Goal: Task Accomplishment & Management: Manage account settings

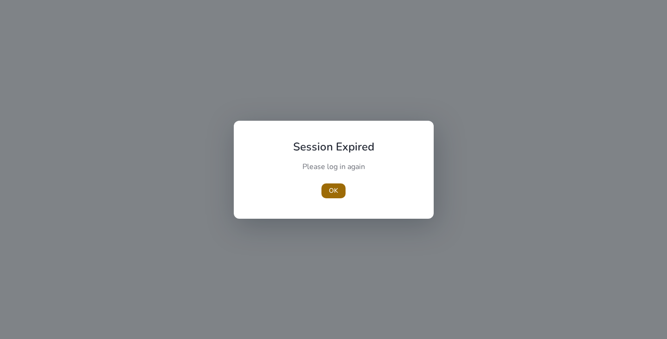
click at [329, 193] on span "OK" at bounding box center [333, 191] width 9 height 10
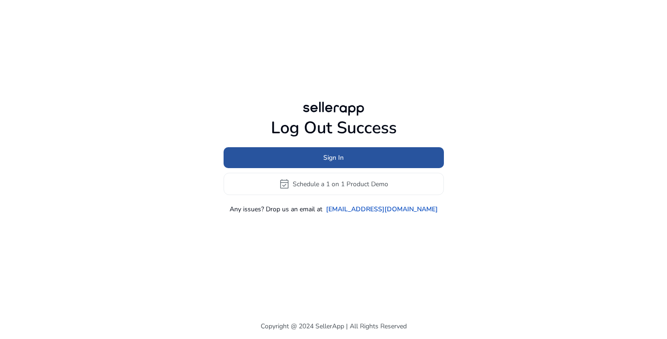
click at [320, 155] on span at bounding box center [334, 158] width 220 height 22
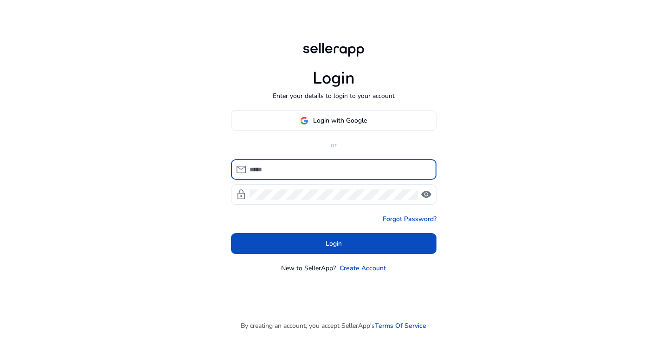
type input "**********"
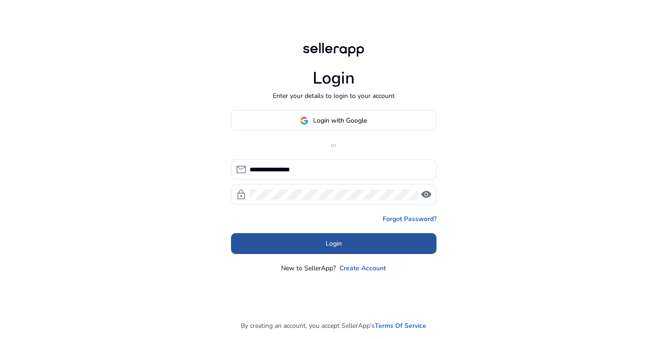
click at [329, 245] on span "Login" at bounding box center [334, 243] width 16 height 10
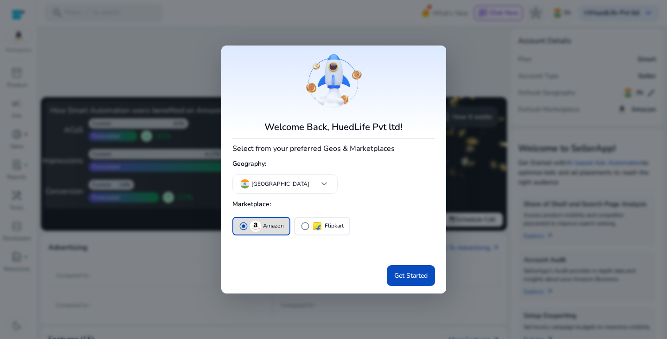
click at [191, 10] on div at bounding box center [333, 169] width 667 height 339
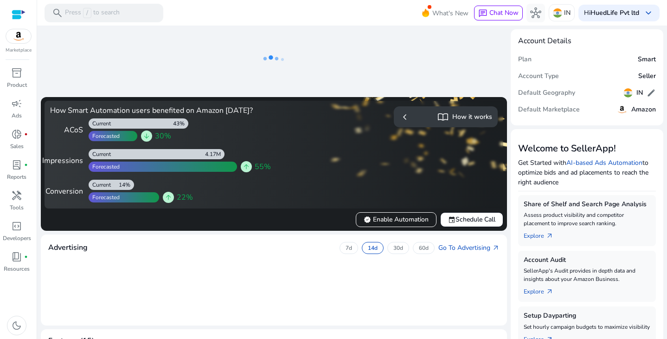
click at [416, 277] on ng-lottie at bounding box center [273, 288] width 451 height 60
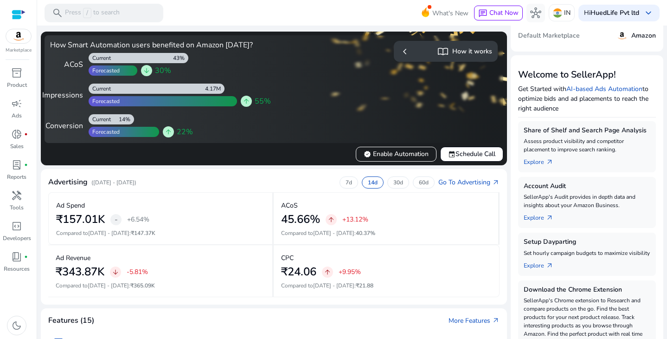
scroll to position [156, 0]
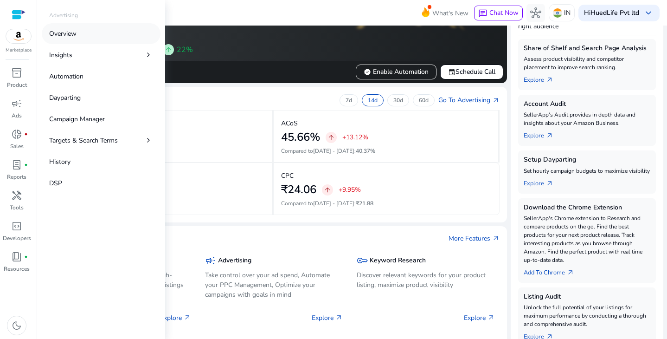
click at [63, 35] on p "Overview" at bounding box center [62, 34] width 27 height 10
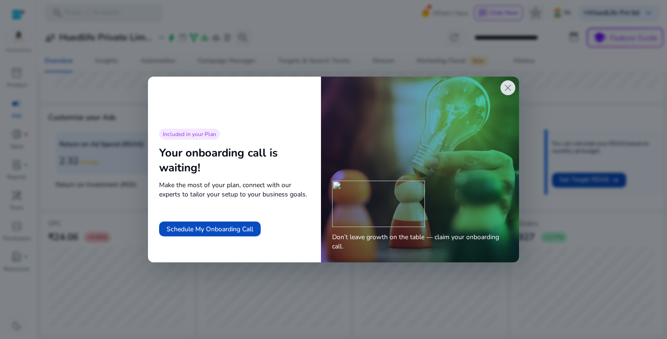
click at [517, 89] on div "Don’t leave growth on the table — claim your onboarding call." at bounding box center [420, 170] width 198 height 186
click at [504, 89] on span "close" at bounding box center [507, 87] width 11 height 11
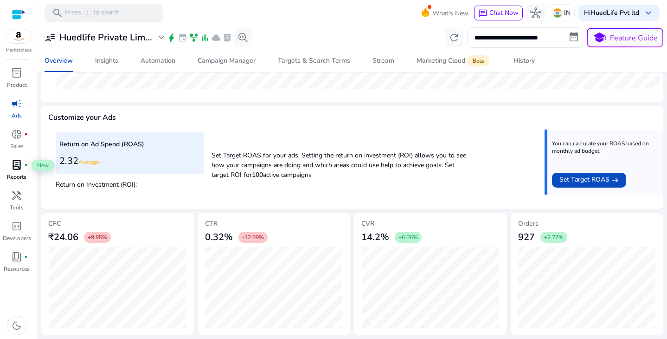
click at [12, 167] on span "lab_profile" at bounding box center [16, 164] width 11 height 11
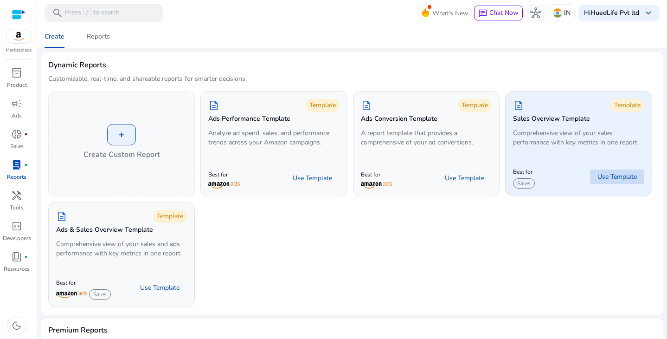
click at [624, 173] on span "Use Template" at bounding box center [617, 176] width 39 height 9
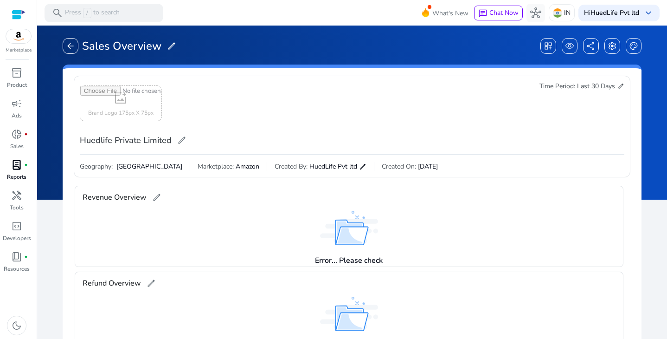
click at [617, 85] on span "edit" at bounding box center [620, 86] width 7 height 7
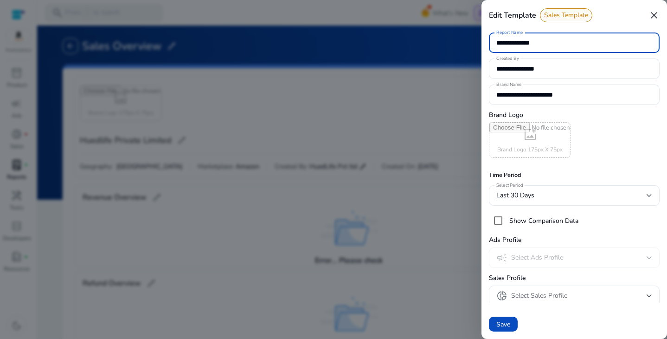
scroll to position [3, 0]
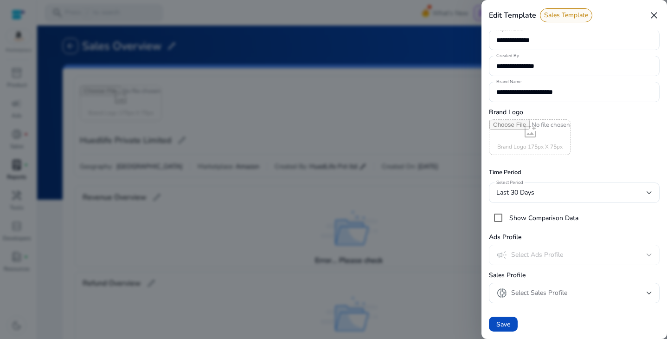
click at [554, 259] on mat-form-field "campaign Select Ads Profile" at bounding box center [574, 255] width 171 height 20
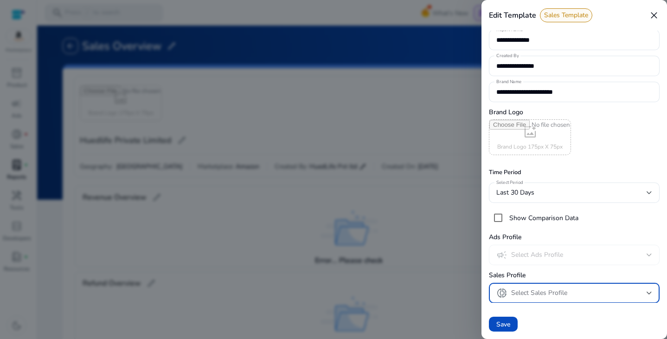
click at [546, 294] on span "Select Sales Profile" at bounding box center [539, 292] width 56 height 9
click at [599, 221] on div at bounding box center [333, 169] width 667 height 339
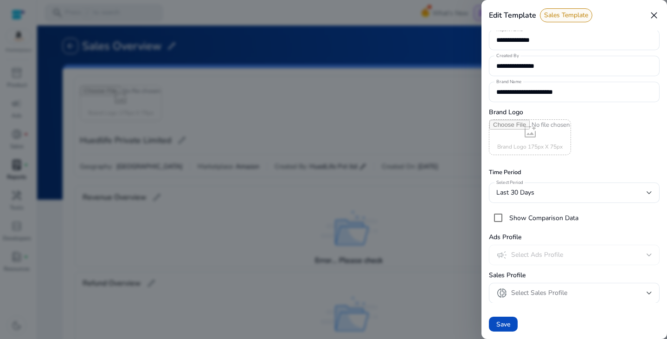
click at [599, 228] on form "**********" at bounding box center [574, 167] width 171 height 272
click at [500, 319] on span "Save" at bounding box center [503, 324] width 14 height 10
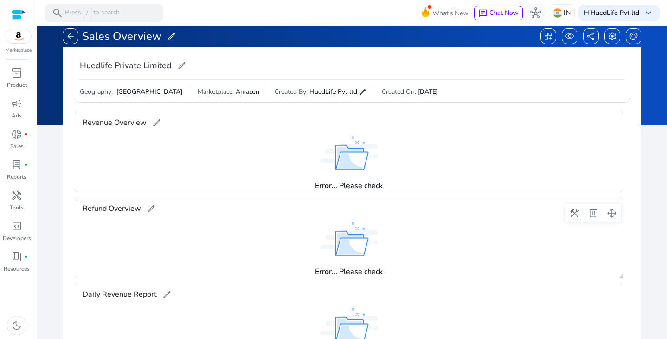
scroll to position [0, 0]
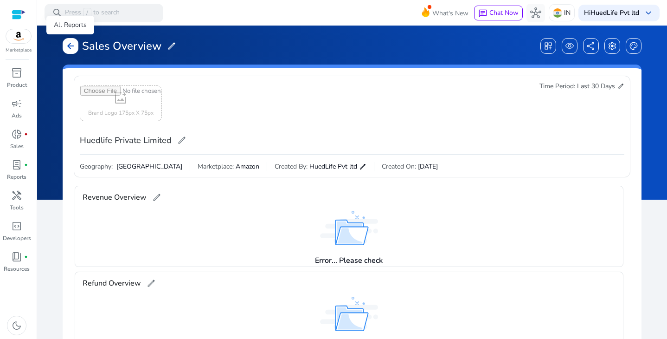
click at [66, 47] on span "arrow_back" at bounding box center [70, 45] width 9 height 9
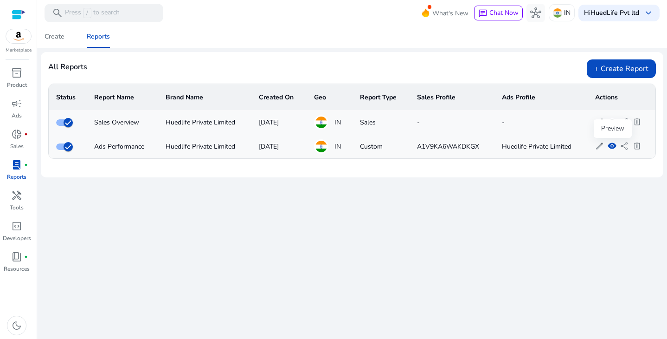
click at [611, 146] on span "visibility" at bounding box center [612, 146] width 9 height 9
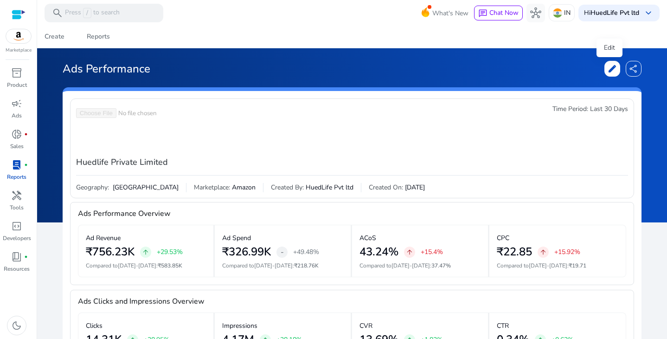
click at [608, 69] on span "edit" at bounding box center [612, 68] width 9 height 9
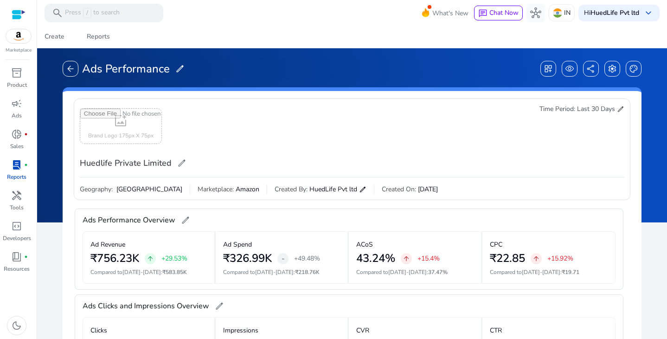
click at [618, 109] on span "edit" at bounding box center [620, 108] width 7 height 7
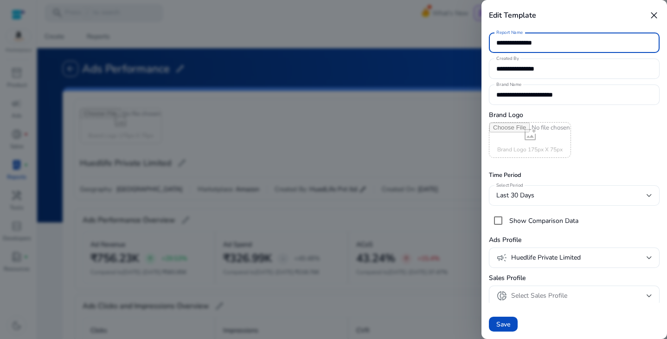
click at [576, 195] on div "Last 30 Days" at bounding box center [571, 195] width 150 height 10
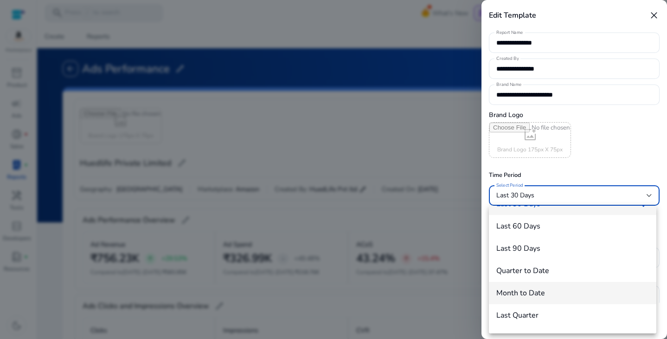
scroll to position [91, 0]
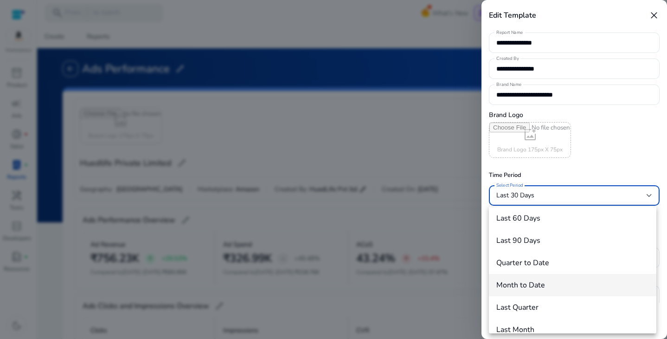
click at [545, 280] on mat-option "Month to Date" at bounding box center [572, 285] width 167 height 22
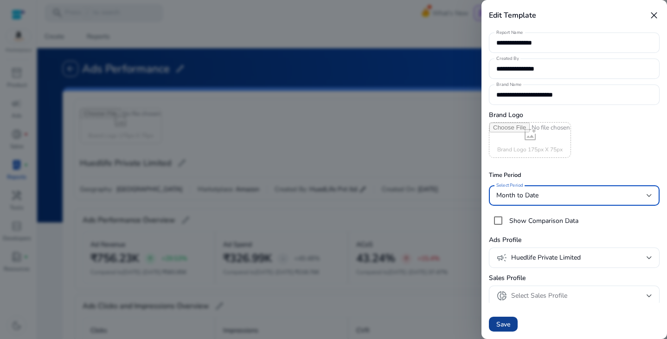
click at [599, 159] on form "**********" at bounding box center [574, 167] width 171 height 272
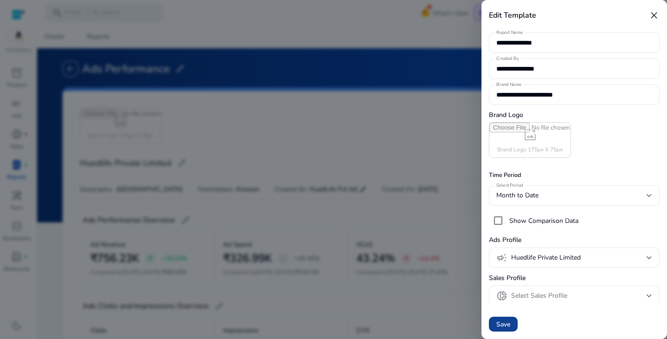
click at [498, 321] on span "Save" at bounding box center [503, 324] width 14 height 10
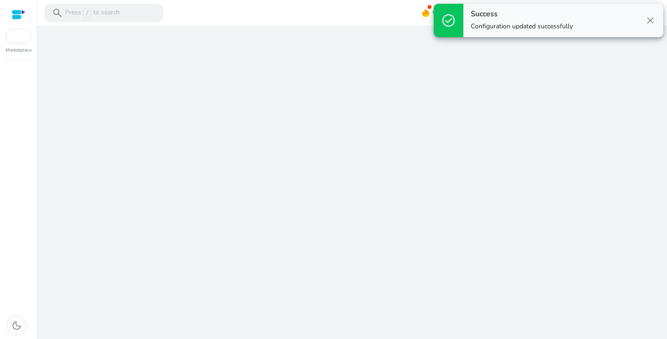
click at [502, 326] on div "We are getting things ready for you..." at bounding box center [352, 182] width 623 height 313
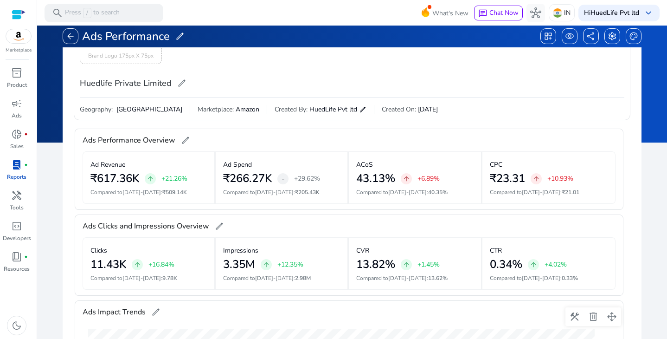
scroll to position [5, 0]
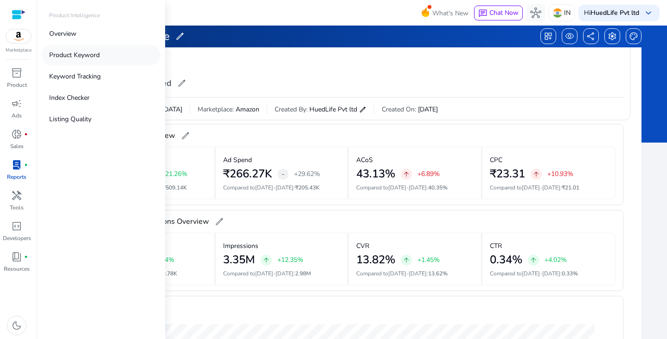
click at [81, 55] on p "Product Keyword" at bounding box center [74, 55] width 51 height 10
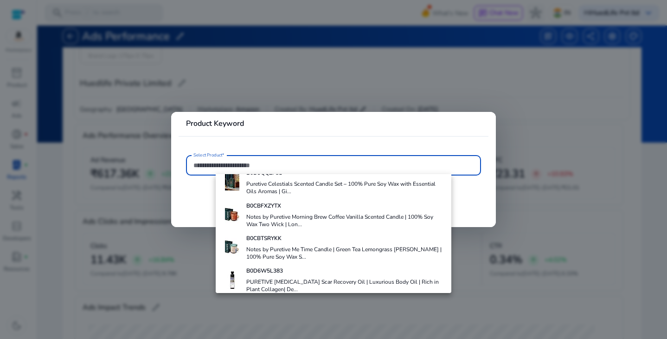
scroll to position [165, 0]
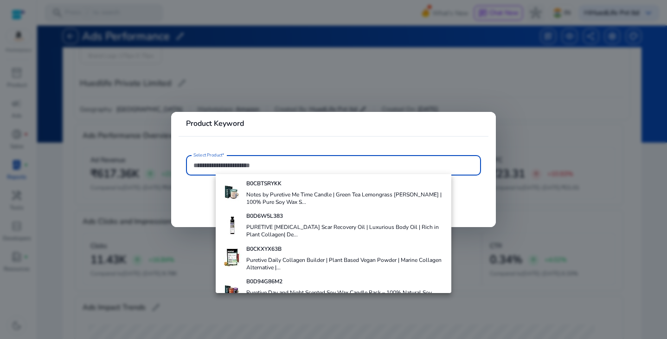
click at [347, 132] on mat-card-header "Product Keyword" at bounding box center [334, 127] width 310 height 16
